Goal: Task Accomplishment & Management: Manage account settings

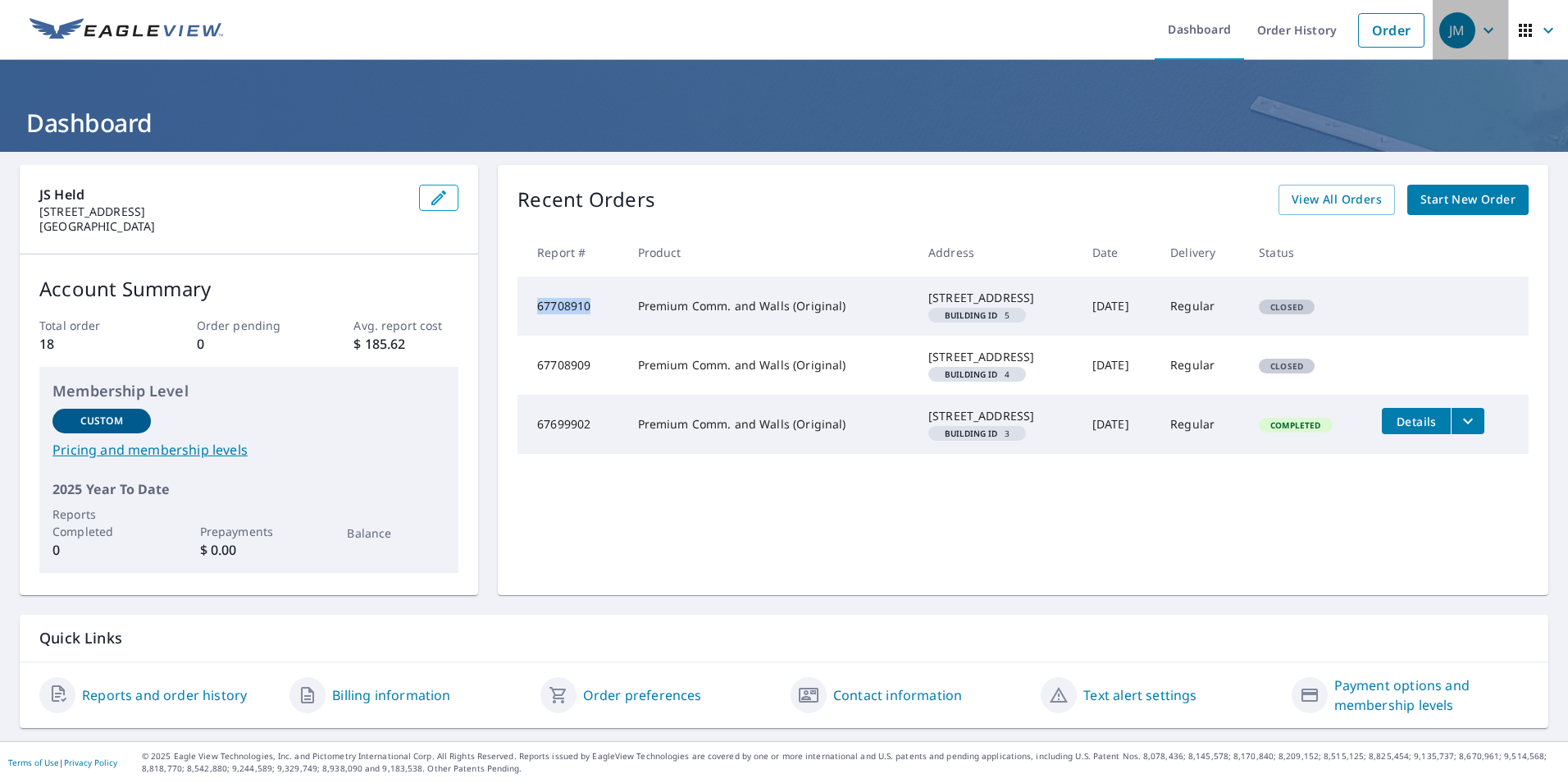
click at [1478, 28] on icon "button" at bounding box center [1488, 31] width 20 height 20
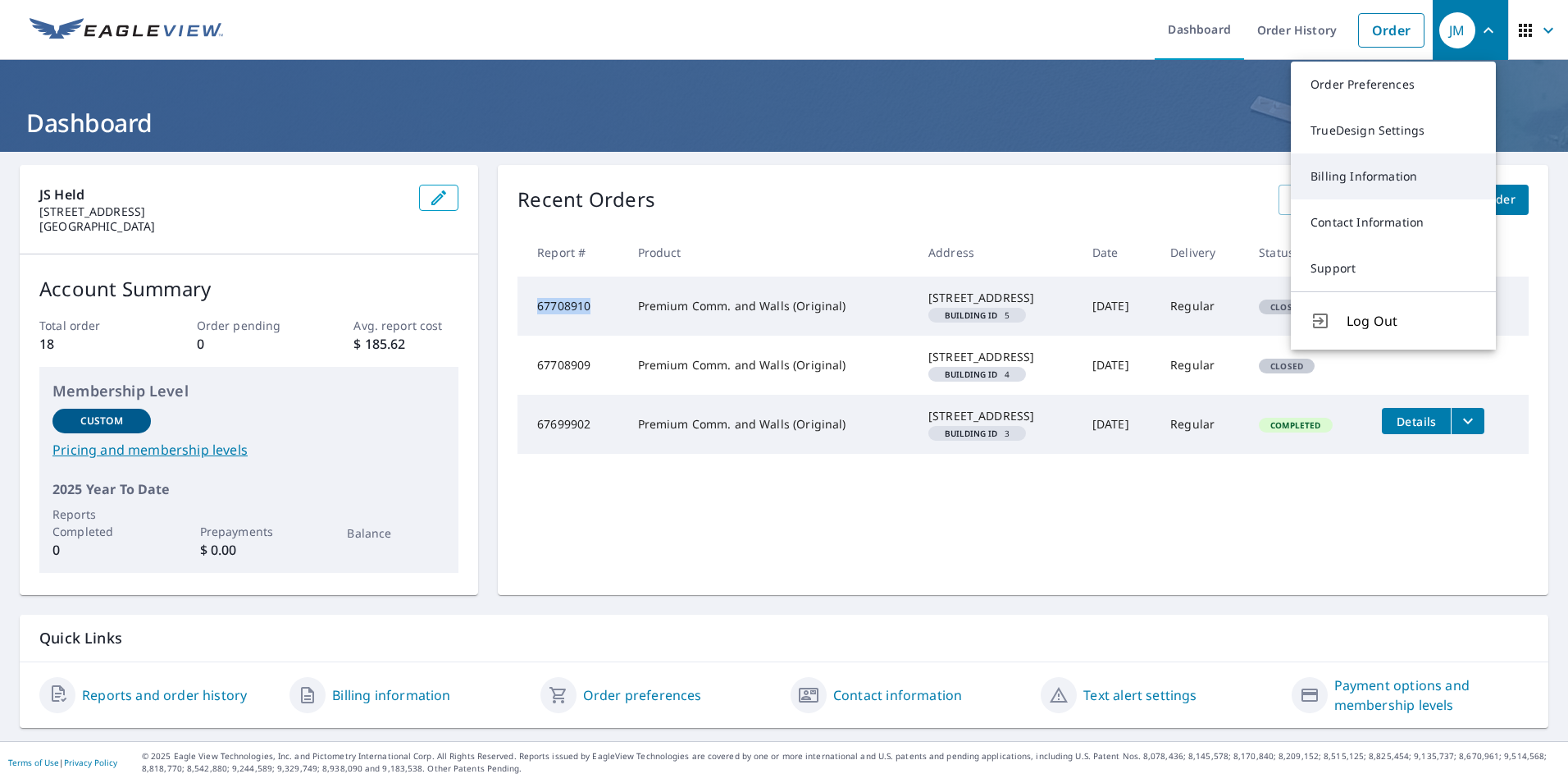
click at [1379, 168] on link "Billing Information" at bounding box center [1392, 177] width 205 height 46
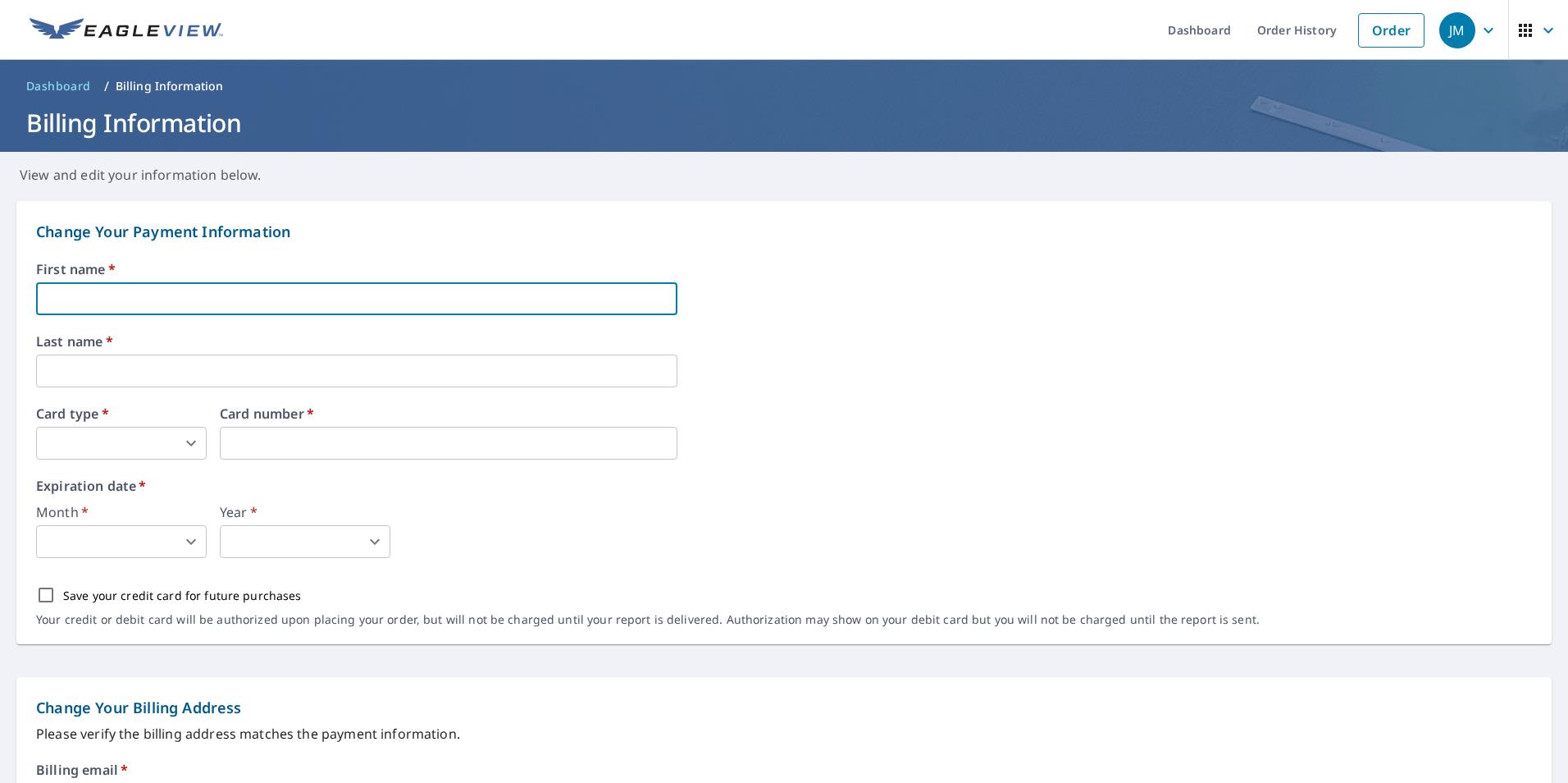
click at [371, 304] on input "text" at bounding box center [356, 299] width 642 height 33
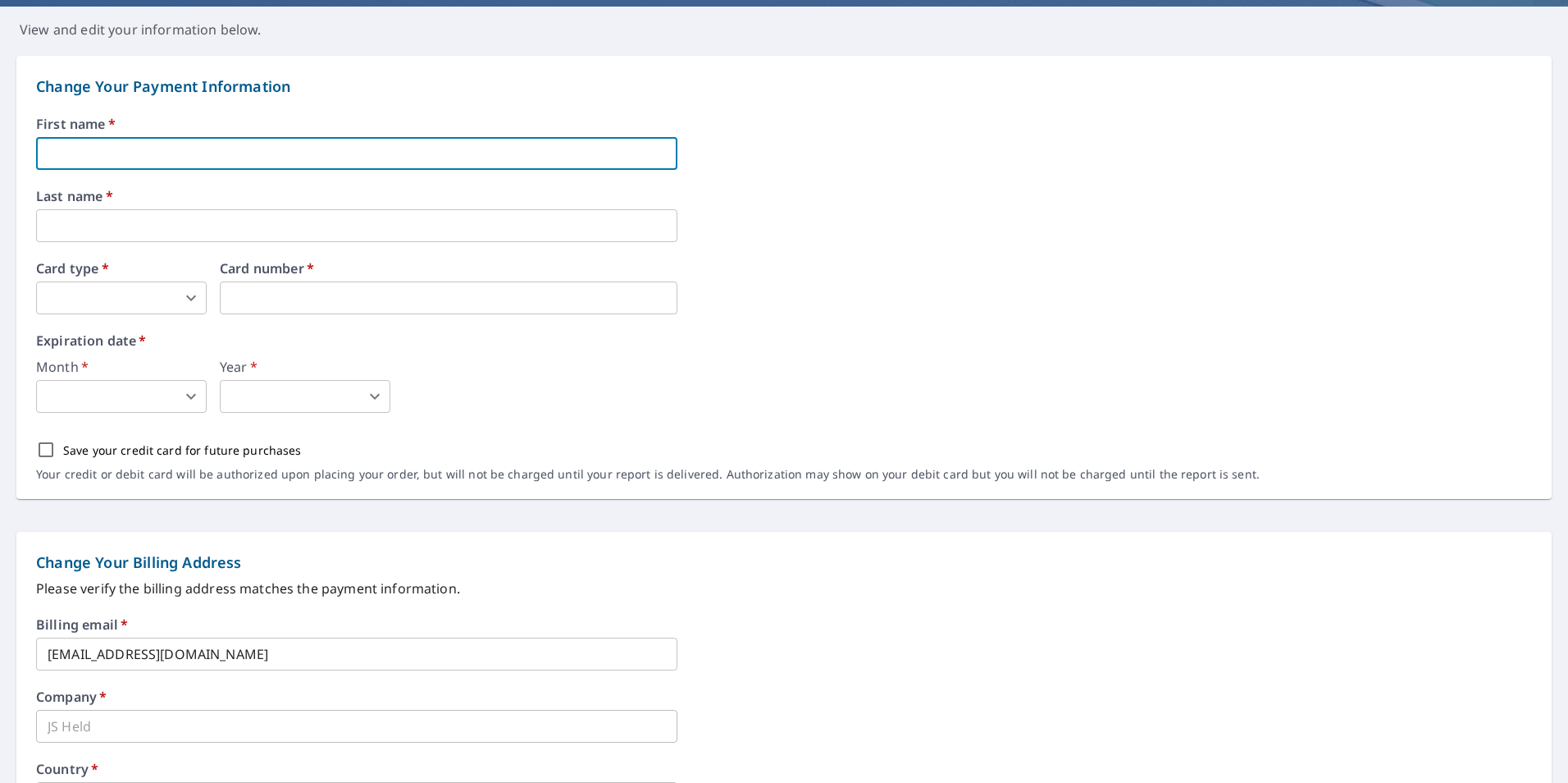
scroll to position [82, 0]
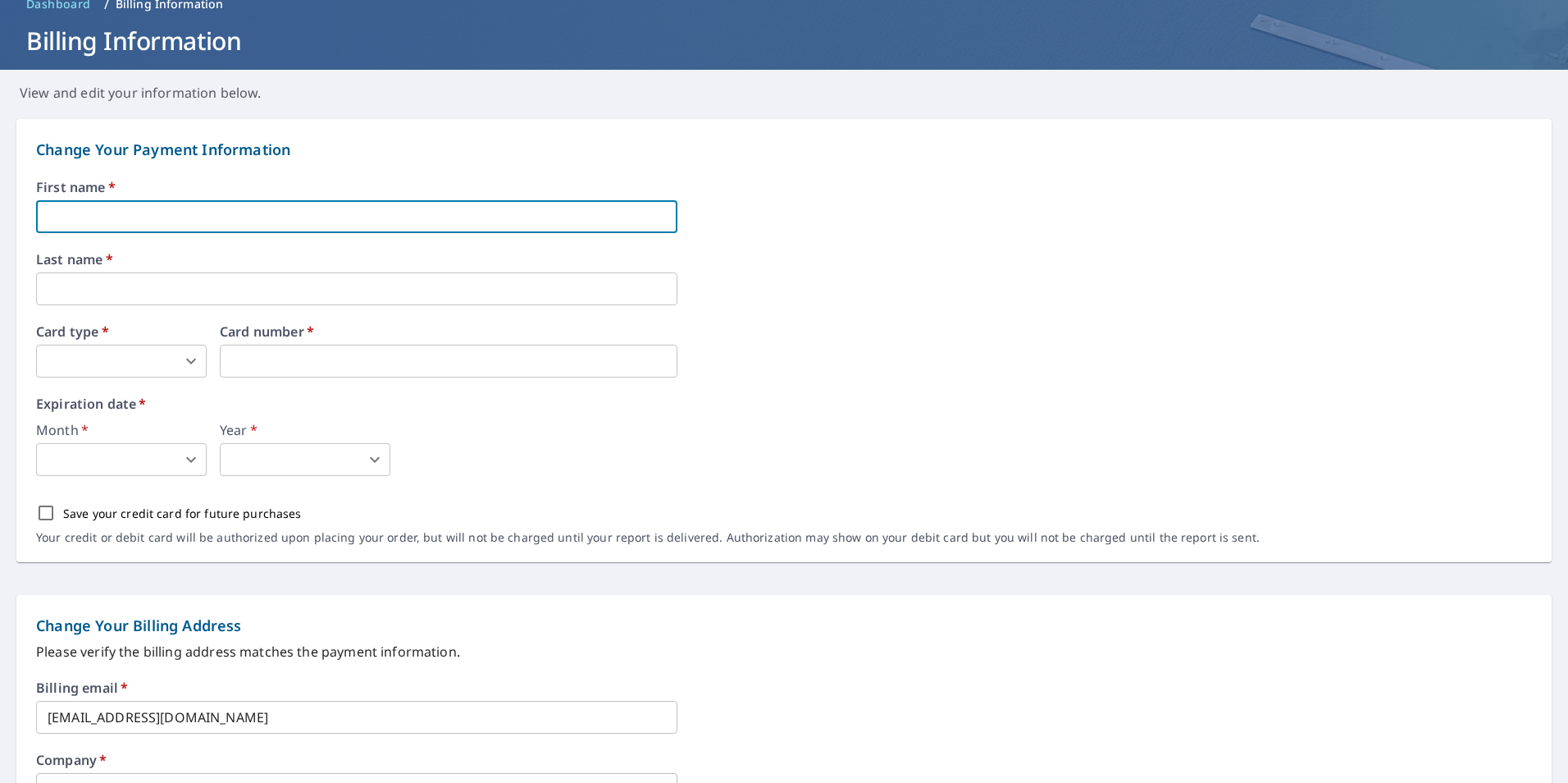
type input "[PERSON_NAME]"
click at [125, 352] on body "JM JM Dashboard Order History Order JM Dashboard / Billing Information Billing …" at bounding box center [784, 392] width 1568 height 783
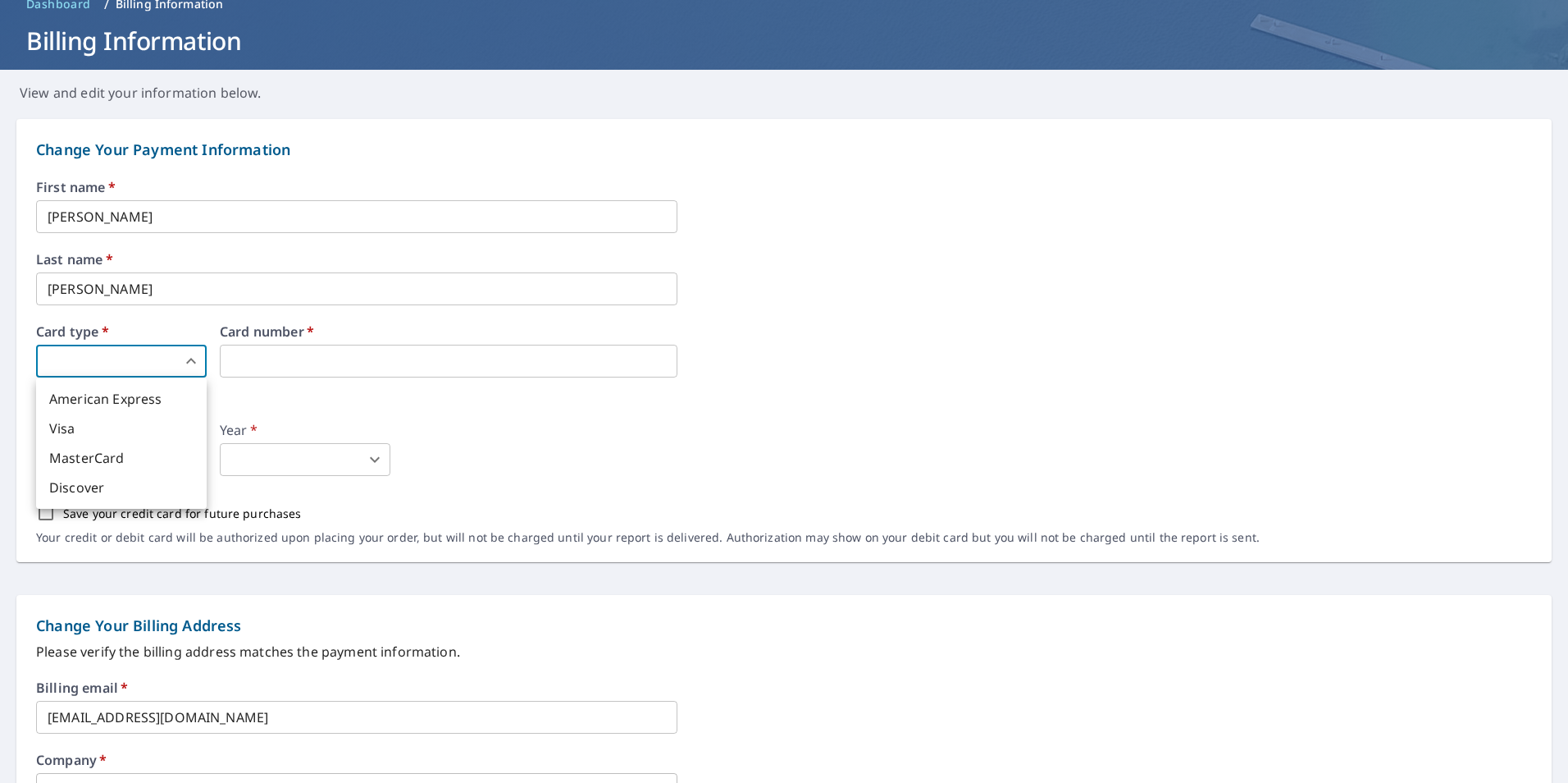
drag, startPoint x: 99, startPoint y: 427, endPoint x: 106, endPoint y: 461, distance: 34.7
click at [106, 461] on ul "American Express Visa MasterCard Discover" at bounding box center [121, 442] width 171 height 131
click at [106, 461] on li "MasterCard" at bounding box center [121, 458] width 171 height 30
type input "3"
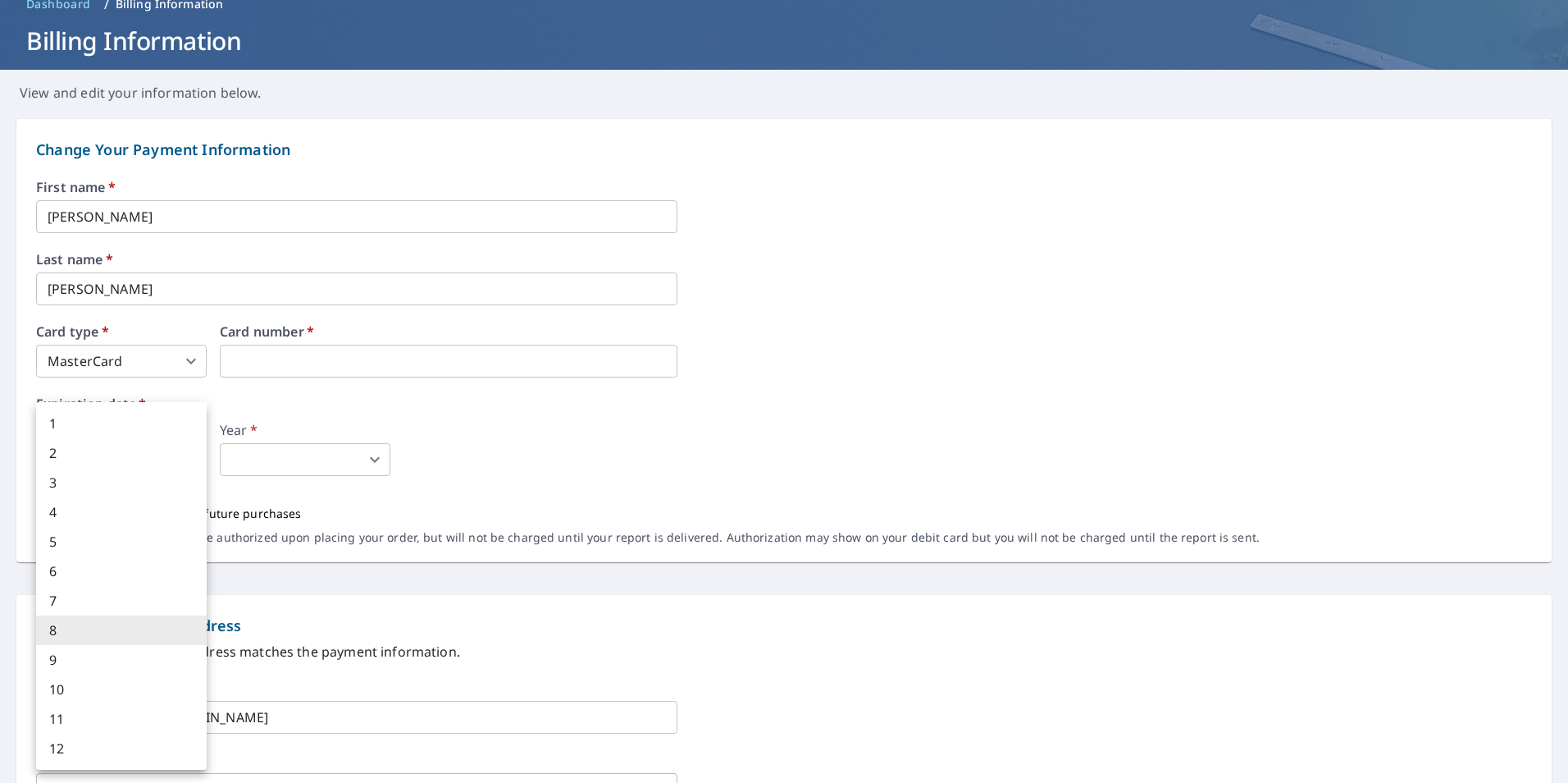
type input "8"
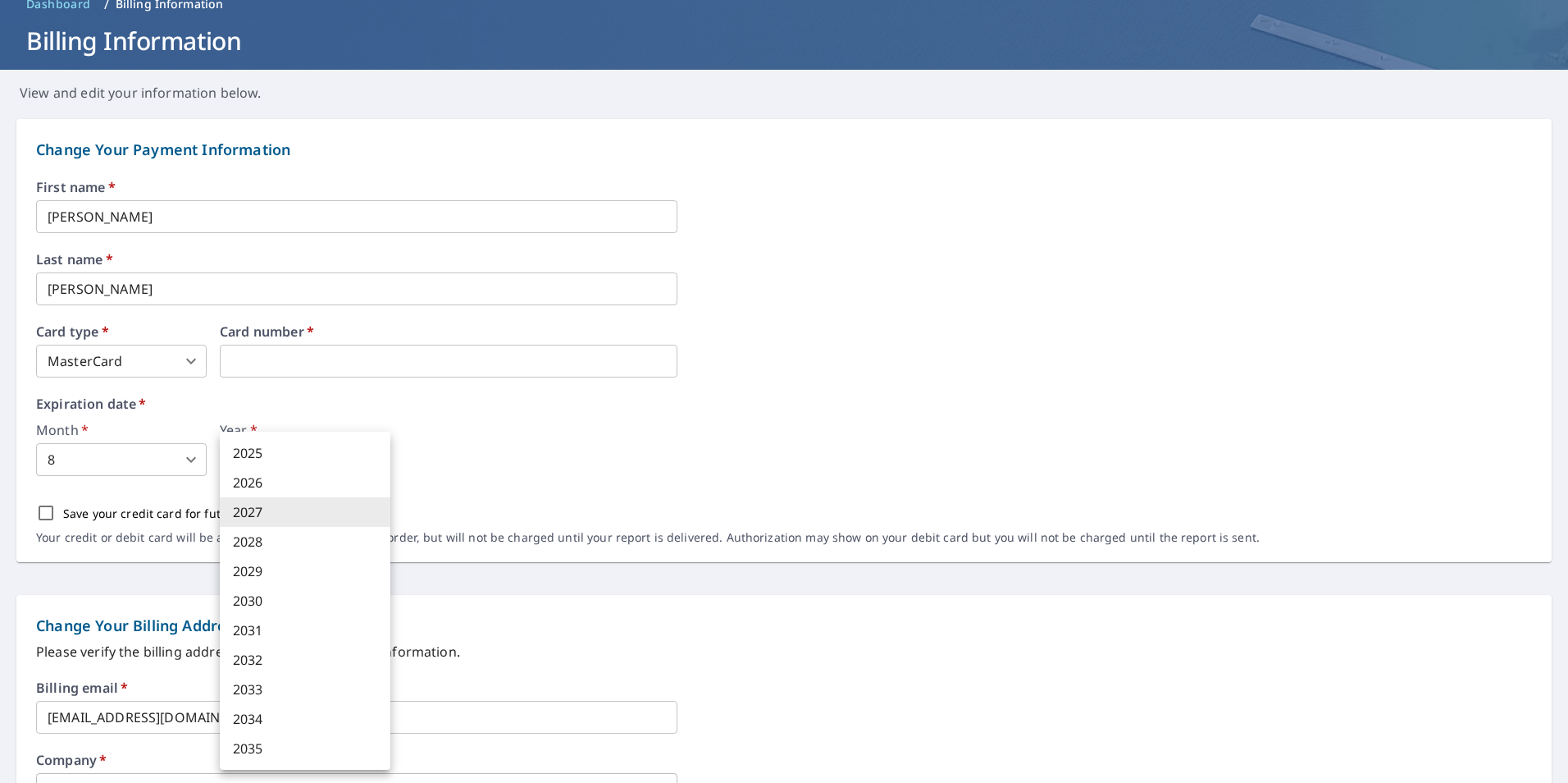
type input "2027"
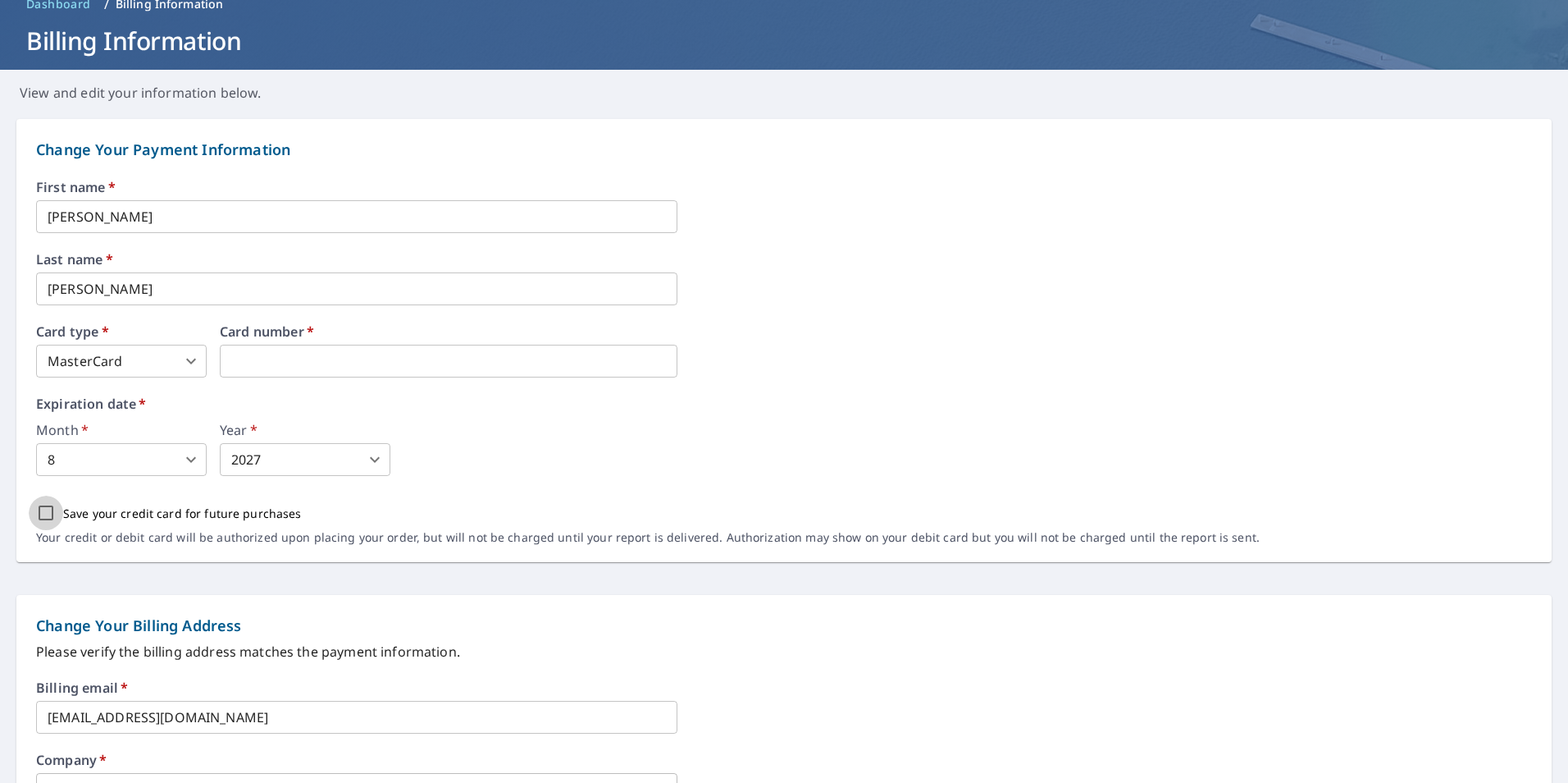
click at [44, 512] on input "Save your credit card for future purchases" at bounding box center [46, 512] width 35 height 35
checkbox input "true"
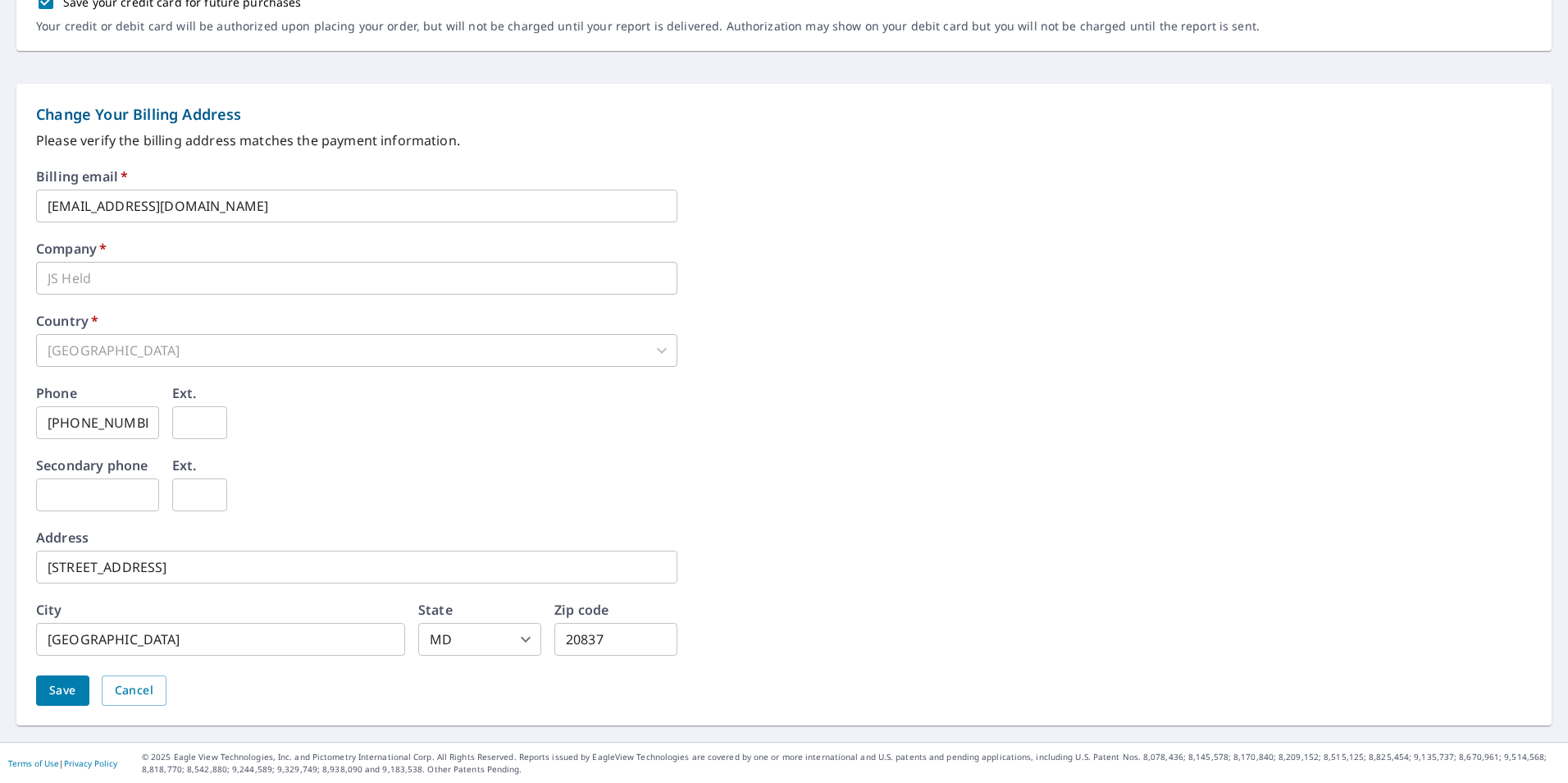
scroll to position [594, 0]
click at [85, 692] on button "Save" at bounding box center [62, 689] width 53 height 30
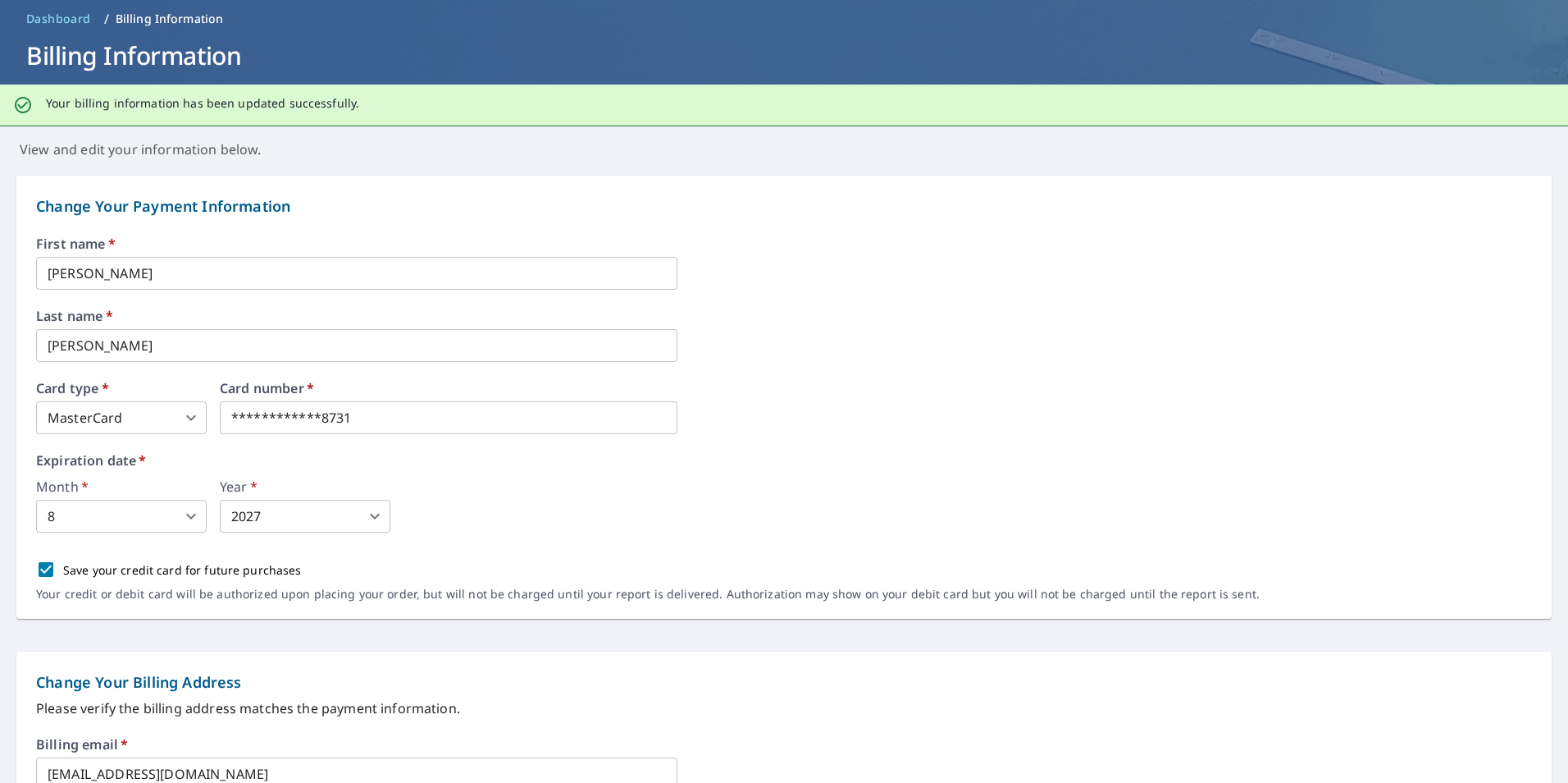
scroll to position [0, 0]
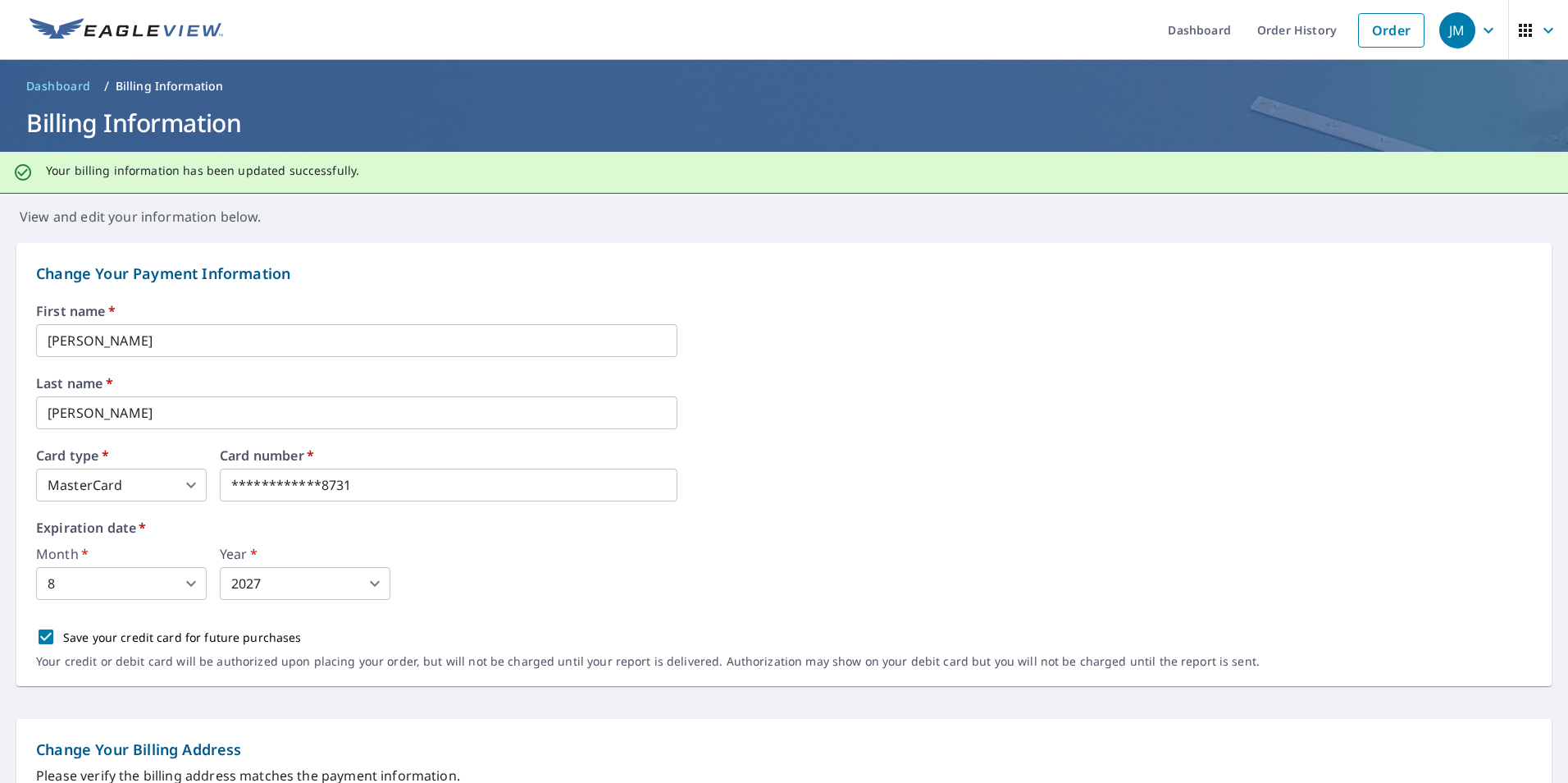
click at [65, 86] on span "Dashboard" at bounding box center [58, 86] width 65 height 16
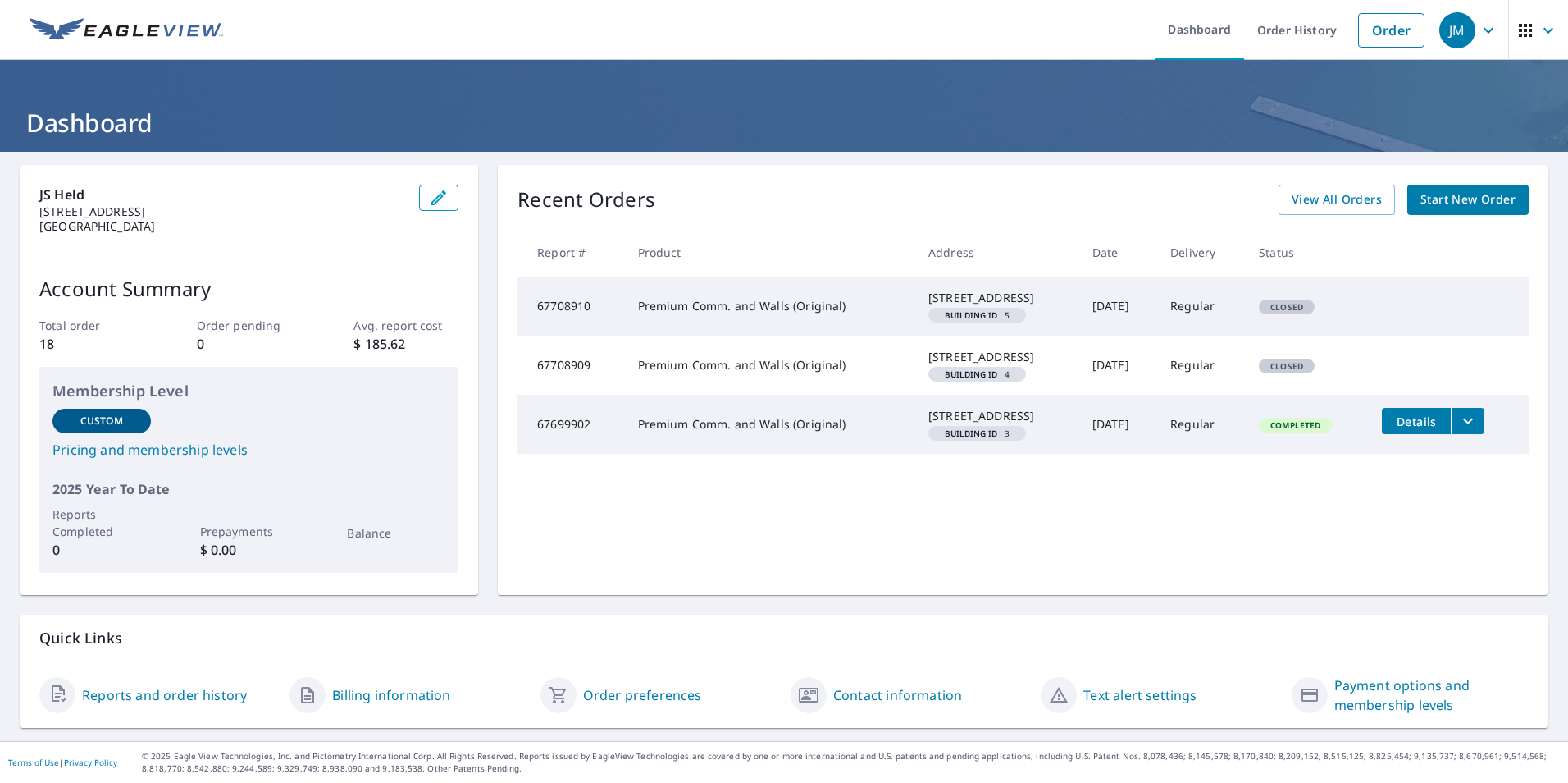
click at [949, 379] on em "Building ID" at bounding box center [971, 375] width 53 height 8
click at [655, 375] on td "Premium Comm. and Walls (Original)" at bounding box center [770, 365] width 290 height 59
drag, startPoint x: 652, startPoint y: 375, endPoint x: 547, endPoint y: 383, distance: 105.3
click at [547, 383] on td "67708909" at bounding box center [570, 365] width 107 height 59
click at [549, 392] on td "67708909" at bounding box center [570, 365] width 107 height 59
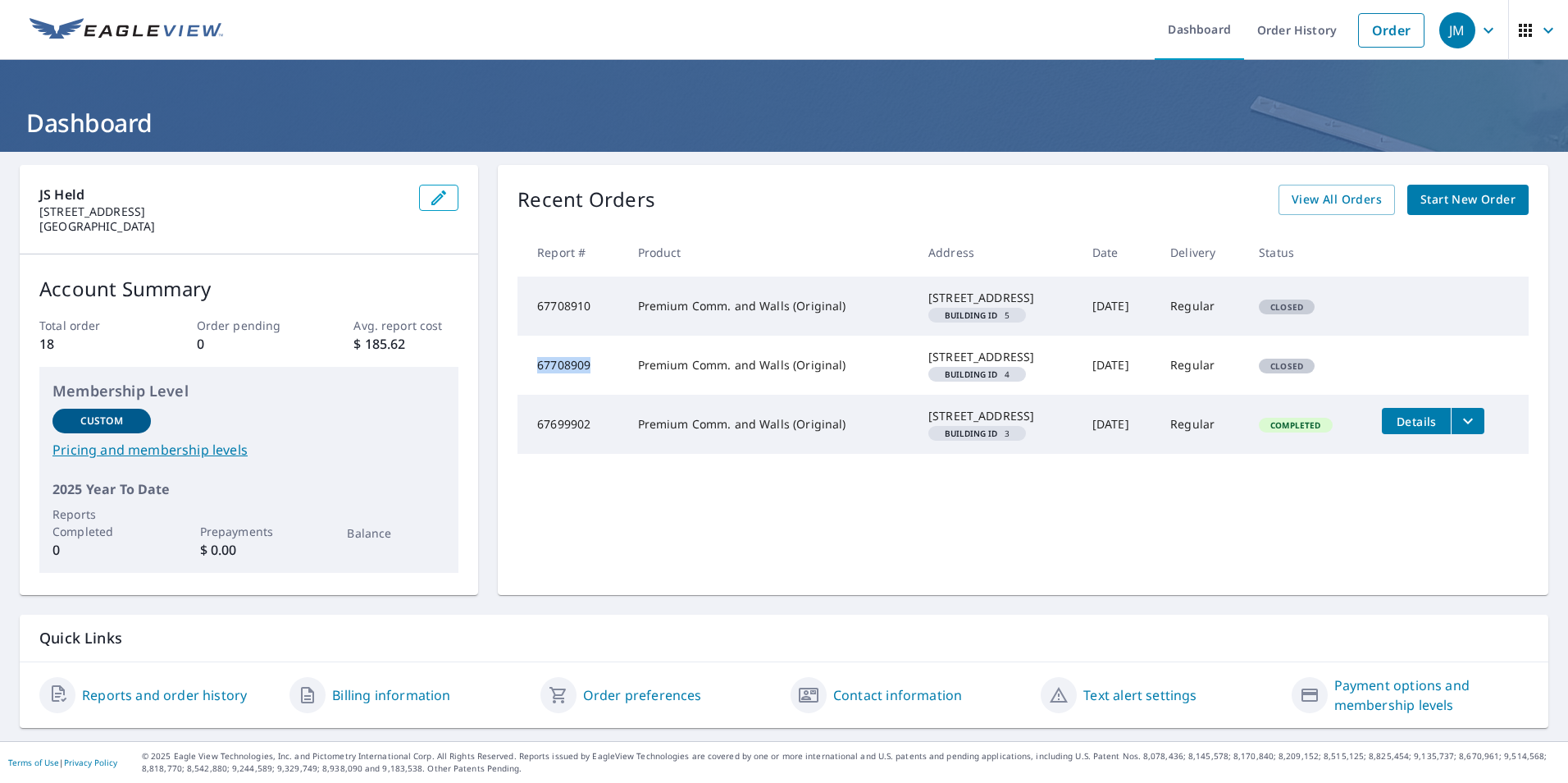
click at [549, 392] on td "67708909" at bounding box center [570, 365] width 107 height 59
click at [1492, 41] on button "JM" at bounding box center [1470, 30] width 76 height 60
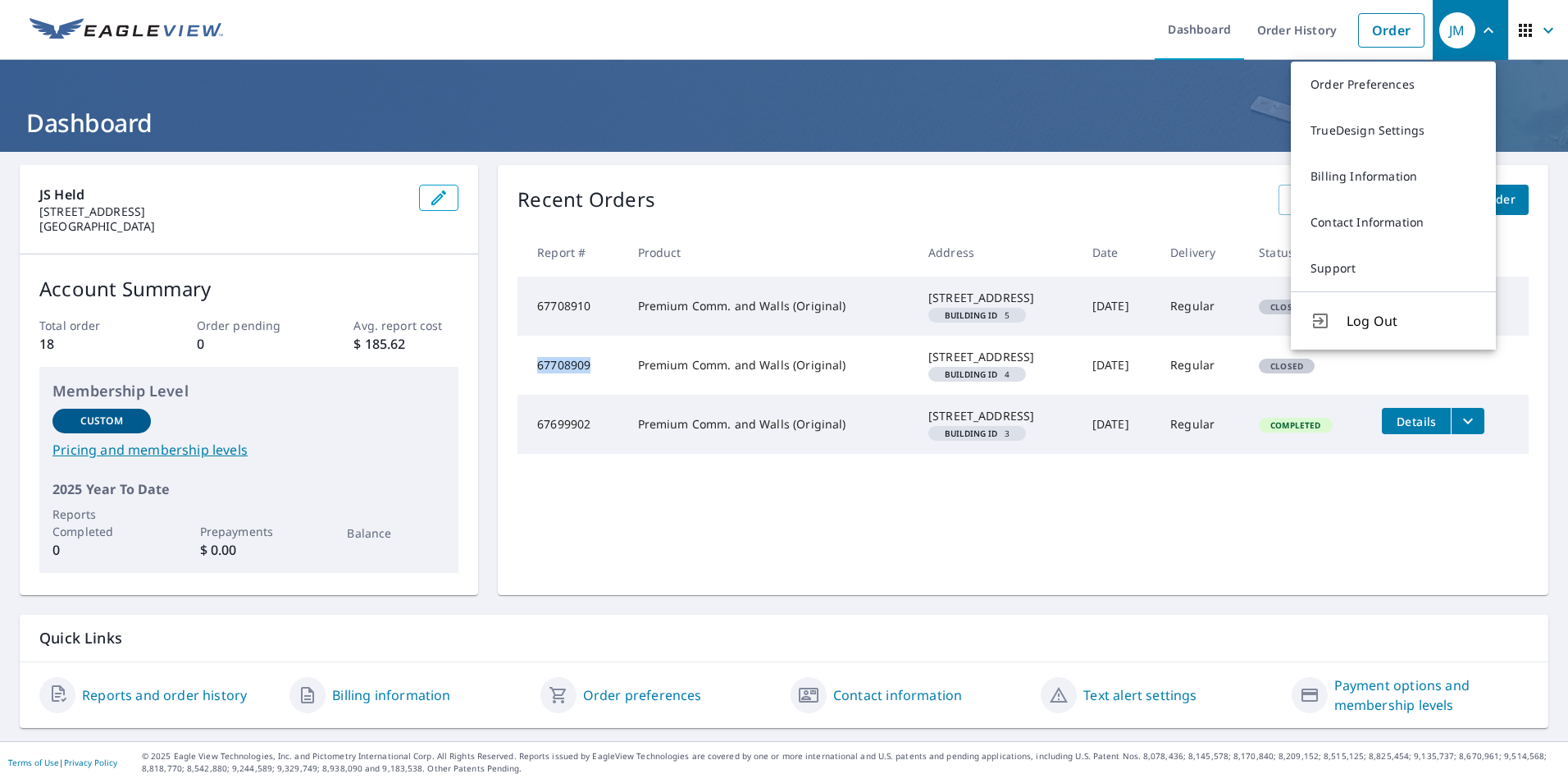
copy td "67708909"
click at [586, 325] on td "67708910" at bounding box center [570, 306] width 107 height 59
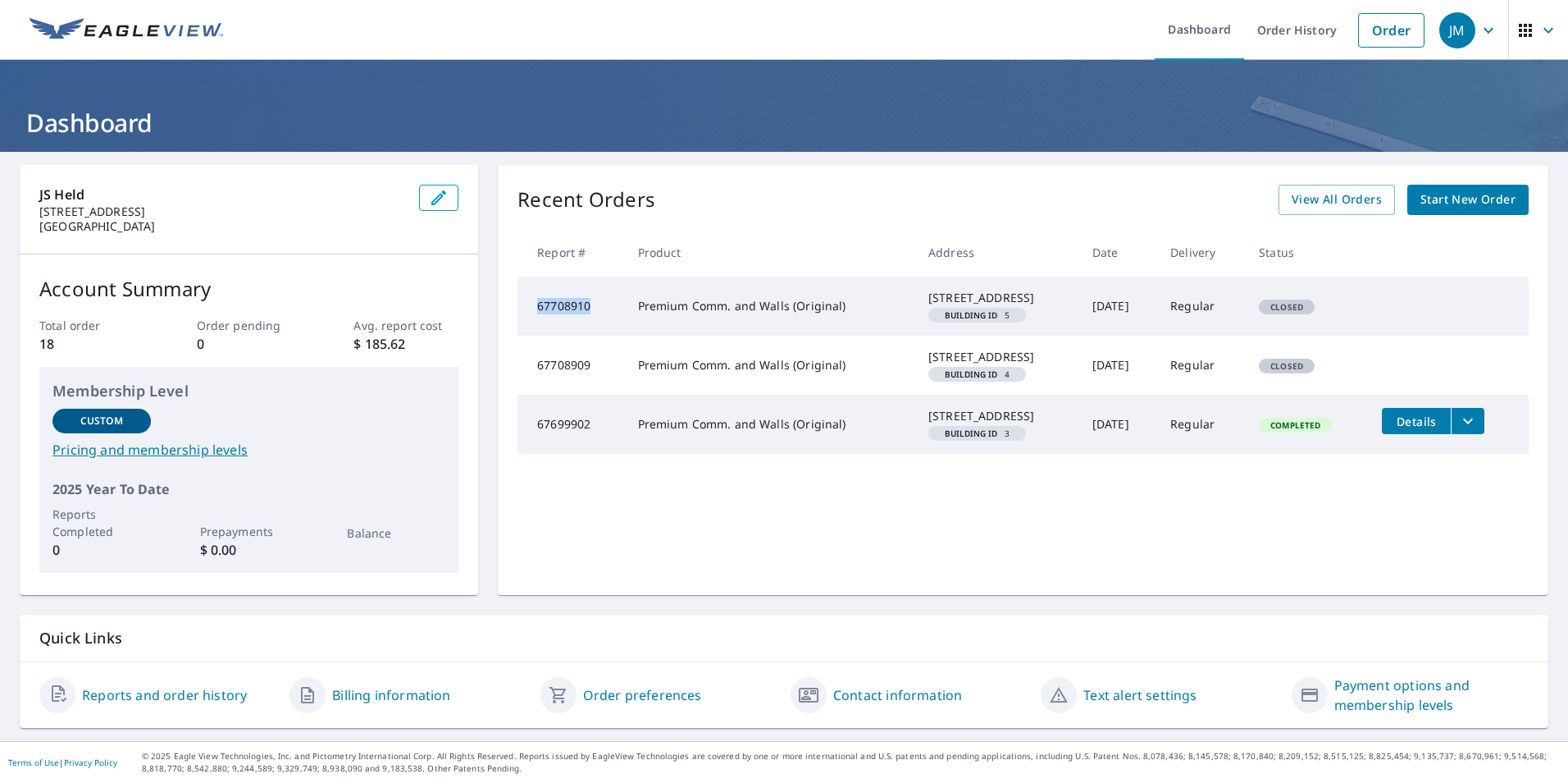
drag, startPoint x: 591, startPoint y: 313, endPoint x: 520, endPoint y: 311, distance: 71.0
click at [520, 311] on td "67708910" at bounding box center [570, 306] width 107 height 59
copy td "67708910"
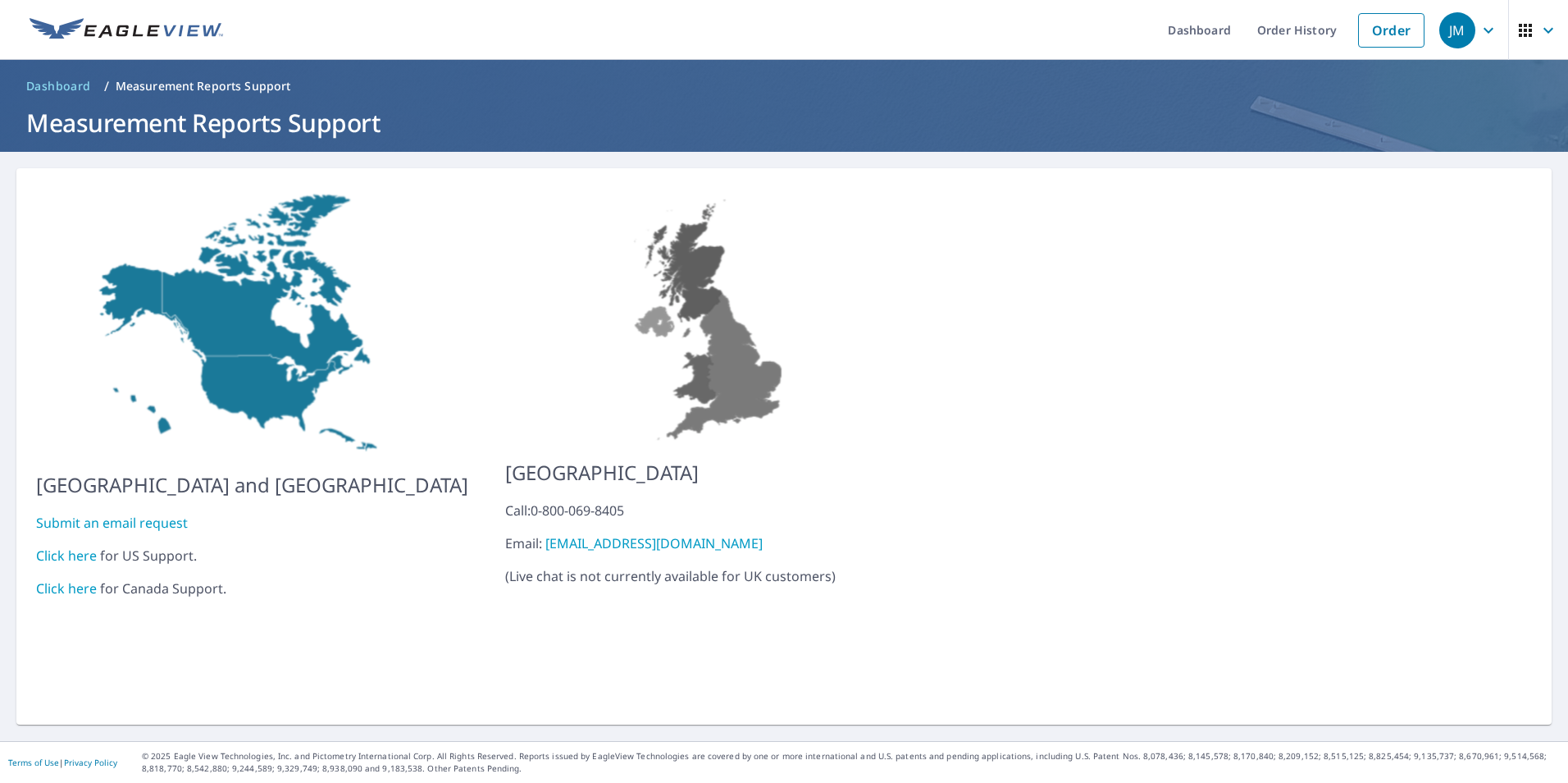
click at [140, 513] on link "Submit an email request" at bounding box center [112, 522] width 152 height 18
